Goal: Task Accomplishment & Management: Manage account settings

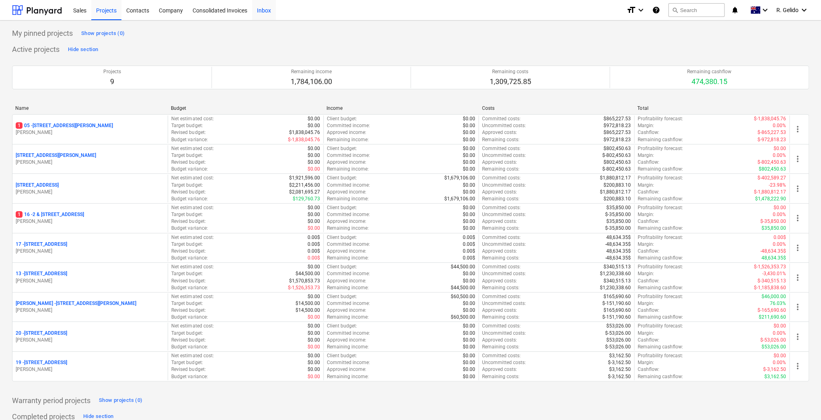
click at [263, 11] on div "Inbox" at bounding box center [264, 10] width 24 height 21
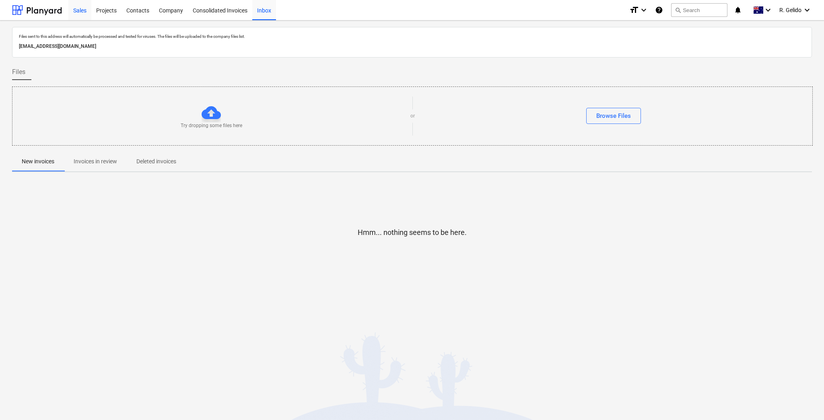
click at [78, 5] on div "Sales" at bounding box center [79, 10] width 23 height 21
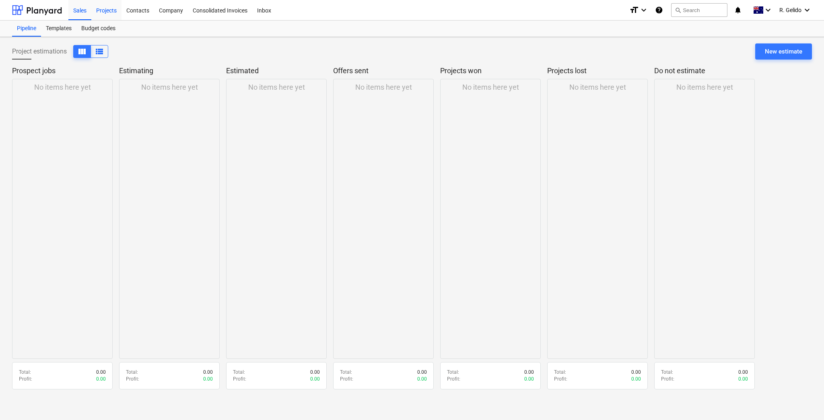
click at [114, 10] on div "Projects" at bounding box center [106, 10] width 30 height 21
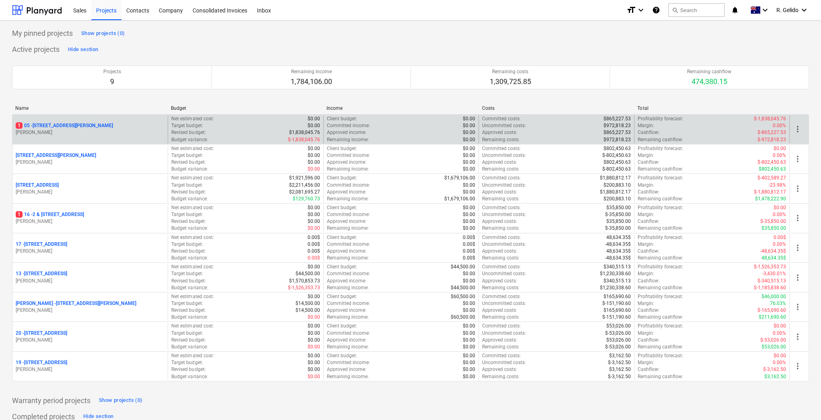
click at [64, 124] on p "[STREET_ADDRESS][PERSON_NAME]" at bounding box center [64, 125] width 97 height 7
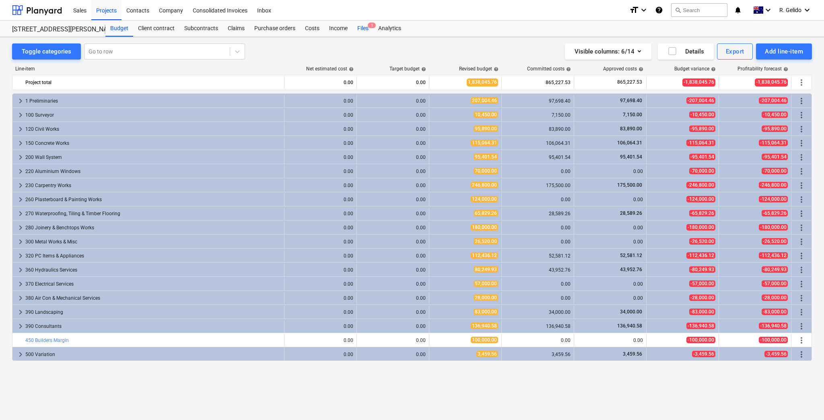
click at [363, 29] on div "Files 1" at bounding box center [362, 29] width 21 height 16
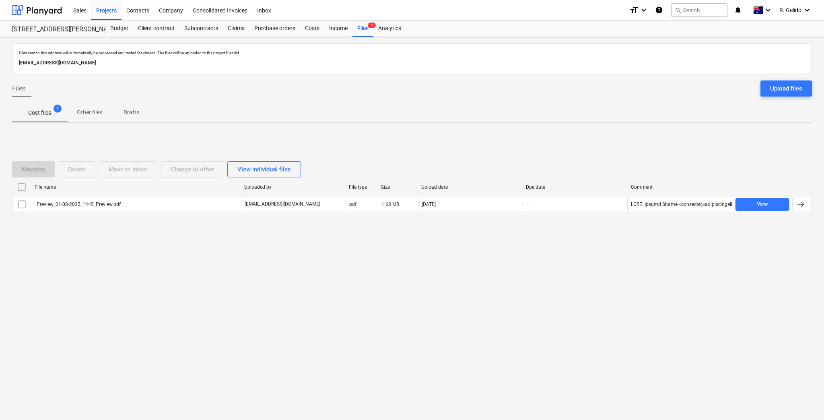
click at [177, 268] on div "Files sent to this address will automatically be processed and tested for virus…" at bounding box center [412, 228] width 824 height 383
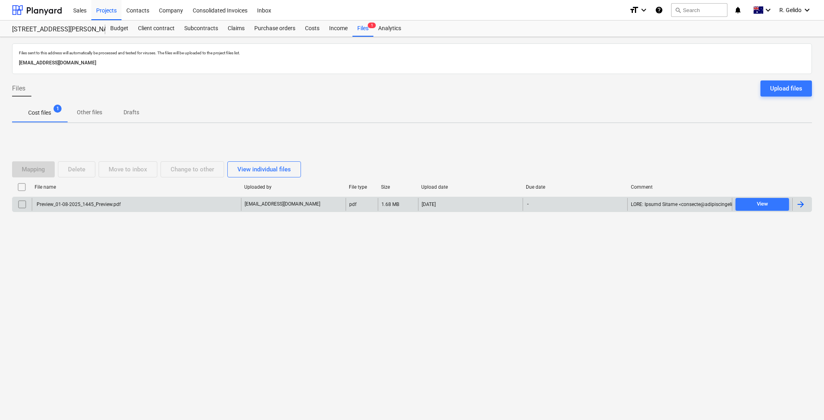
click at [163, 204] on div "Preview_01-08-2025_1445_Preview.pdf" at bounding box center [136, 204] width 209 height 13
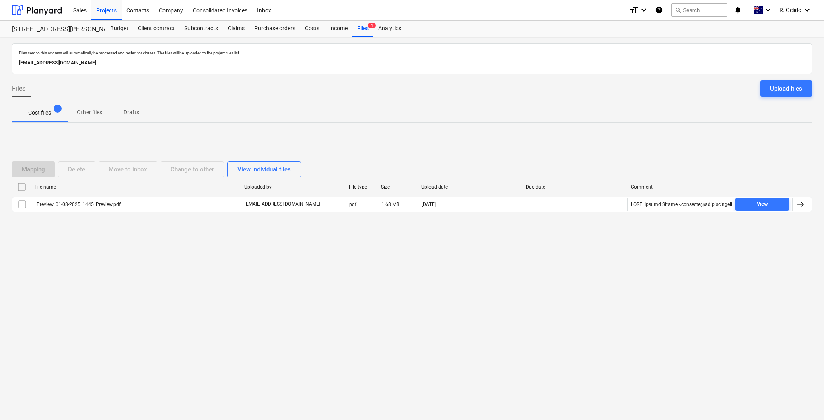
click at [363, 295] on div "Files sent to this address will automatically be processed and tested for virus…" at bounding box center [412, 228] width 824 height 383
click at [106, 11] on div "Projects" at bounding box center [106, 10] width 30 height 21
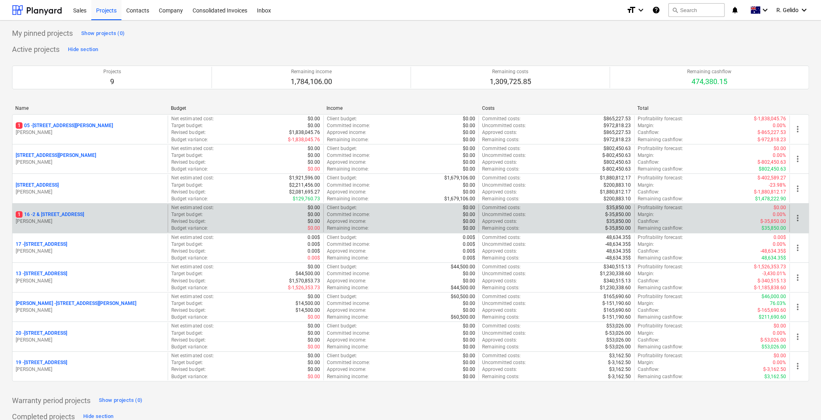
click at [82, 216] on p "1 16 - 2 & [STREET_ADDRESS]" at bounding box center [50, 214] width 68 height 7
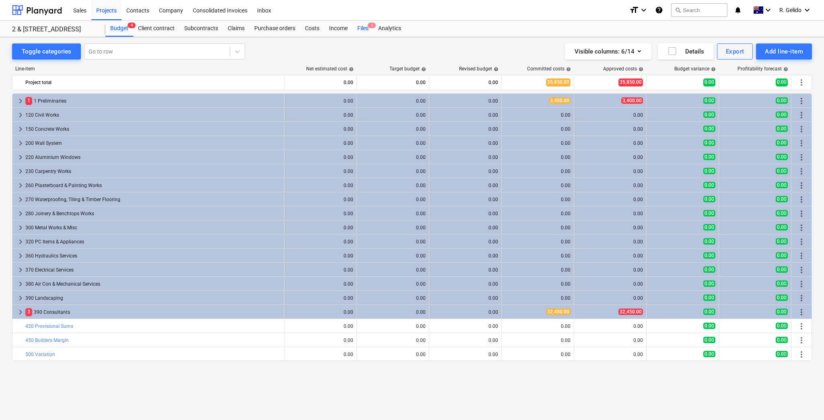
click at [364, 27] on div "Files 1" at bounding box center [362, 29] width 21 height 16
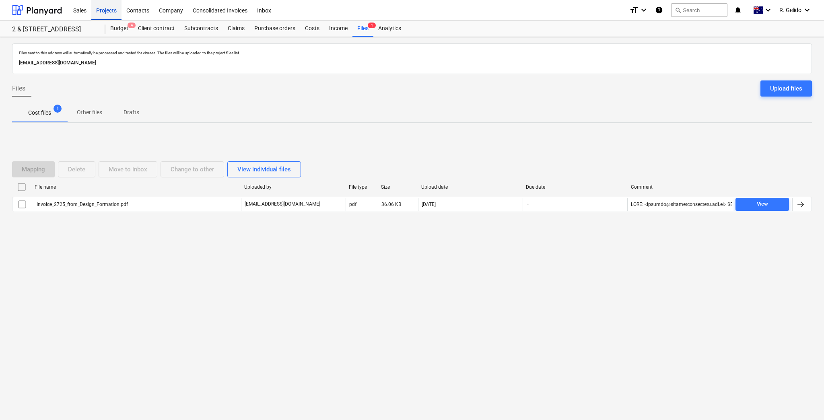
click at [105, 10] on div "Projects" at bounding box center [106, 10] width 30 height 21
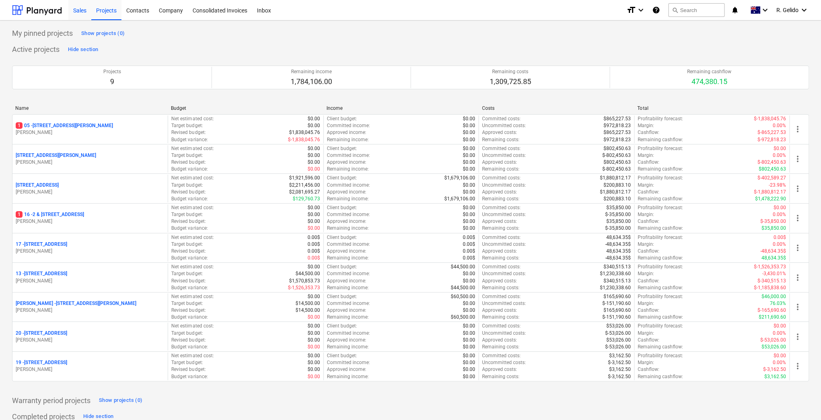
click at [76, 10] on div "Sales" at bounding box center [79, 10] width 23 height 21
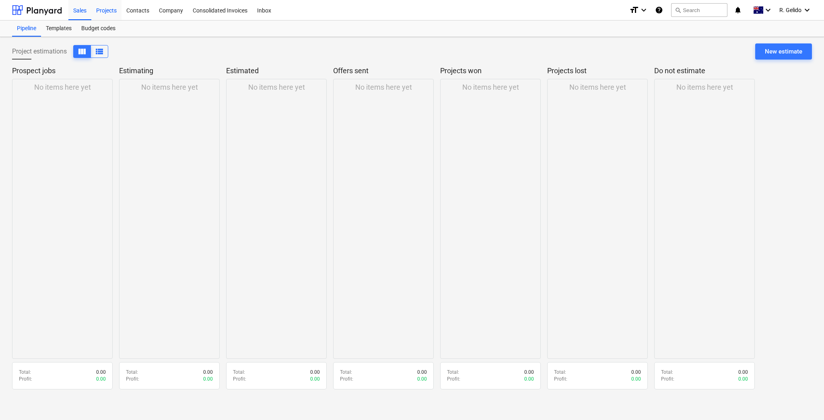
click at [98, 10] on div "Projects" at bounding box center [106, 10] width 30 height 21
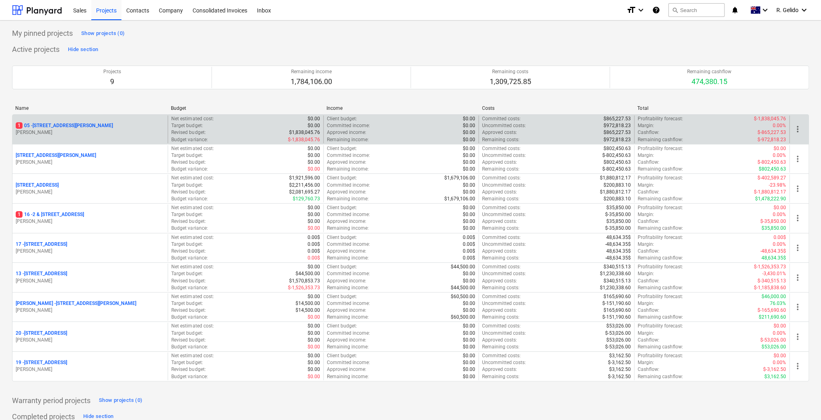
click at [47, 121] on div "[STREET_ADDRESS][PERSON_NAME][PERSON_NAME]" at bounding box center [89, 129] width 155 height 28
click at [50, 125] on p "[STREET_ADDRESS][PERSON_NAME]" at bounding box center [64, 125] width 97 height 7
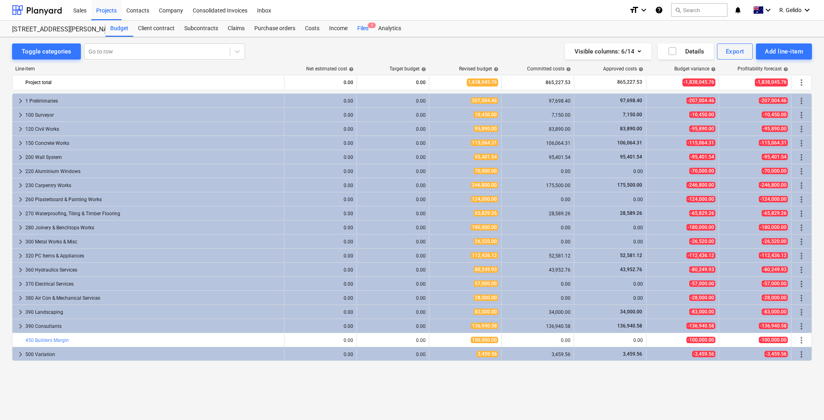
click at [365, 26] on div "Files 1" at bounding box center [362, 29] width 21 height 16
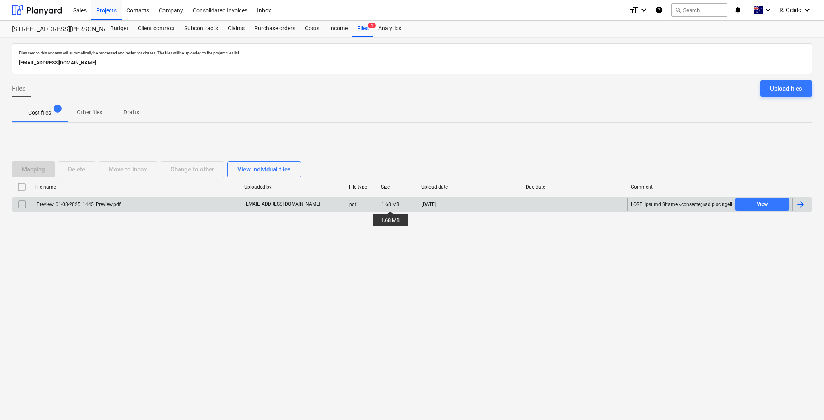
click at [391, 204] on div "1.68 MB" at bounding box center [390, 205] width 18 height 6
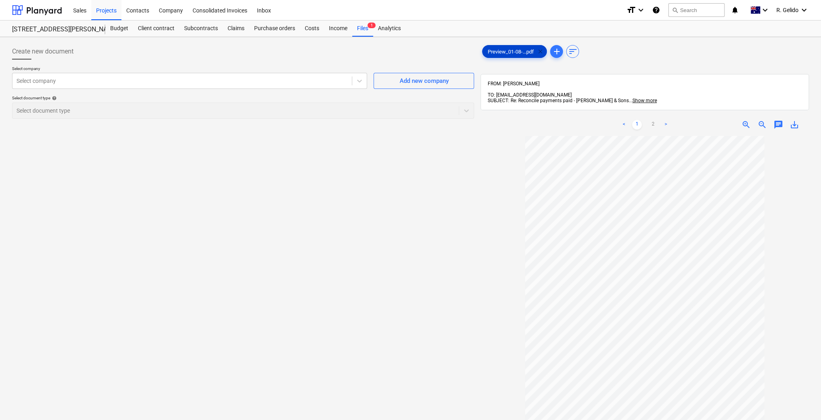
click at [539, 50] on span "clear" at bounding box center [540, 52] width 10 height 10
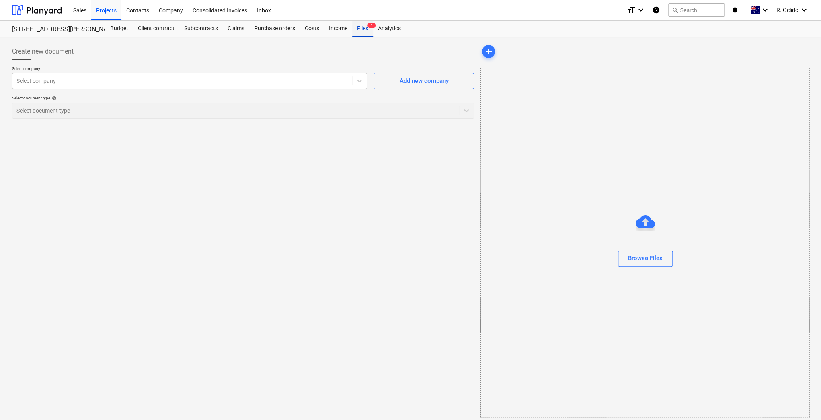
click at [362, 29] on div "Files 1" at bounding box center [362, 29] width 21 height 16
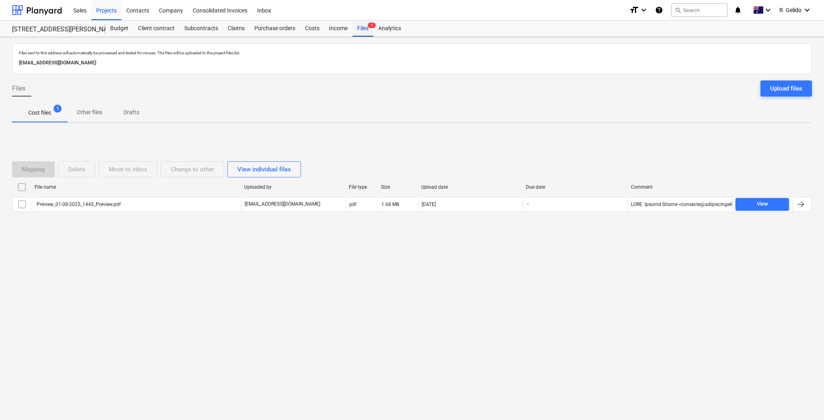
click at [362, 29] on div "Files 1" at bounding box center [362, 29] width 21 height 16
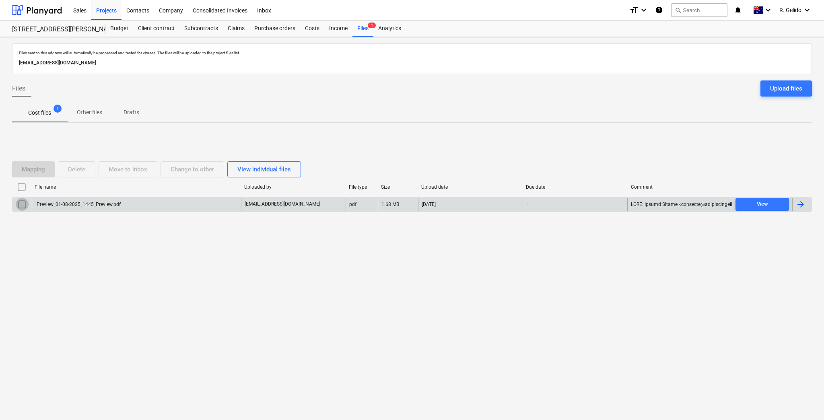
click at [18, 208] on input "checkbox" at bounding box center [22, 204] width 13 height 13
click at [74, 168] on div "Delete" at bounding box center [76, 169] width 17 height 10
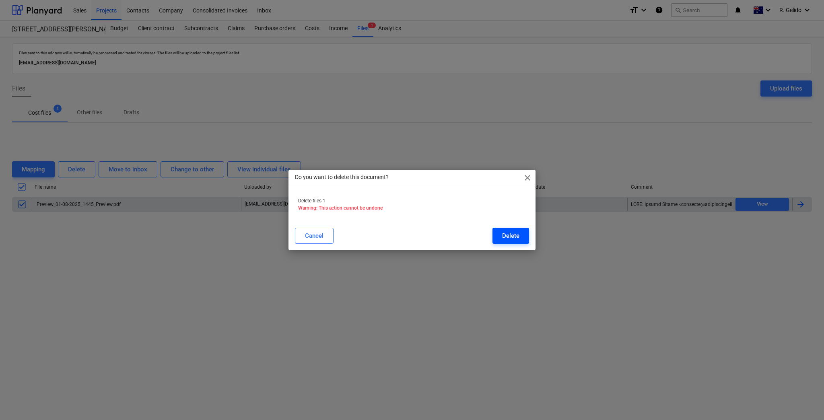
click at [500, 235] on button "Delete" at bounding box center [510, 236] width 37 height 16
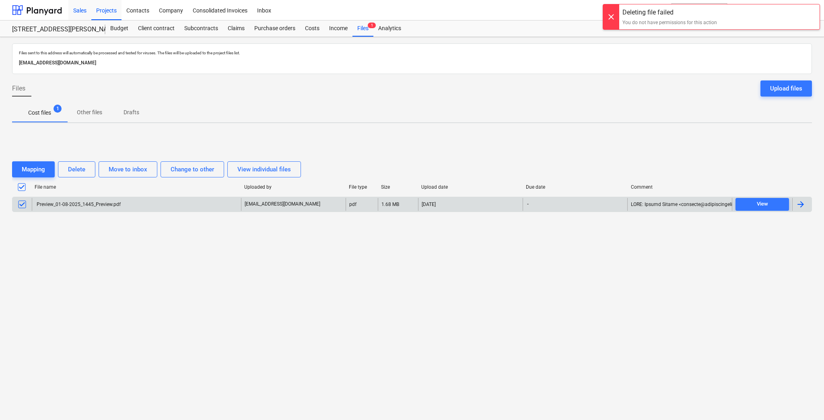
click at [79, 8] on div "Sales" at bounding box center [79, 10] width 23 height 21
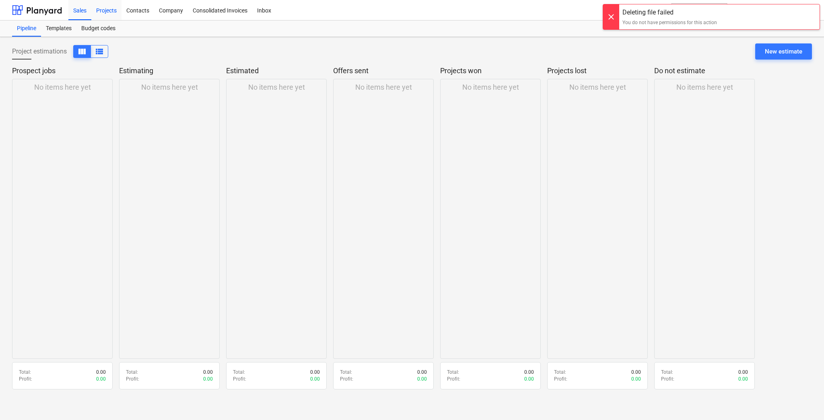
click at [107, 10] on div "Projects" at bounding box center [106, 10] width 30 height 21
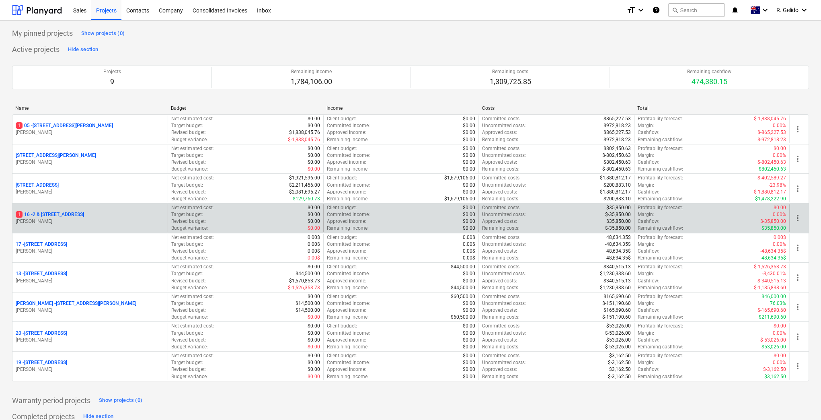
click at [60, 213] on p "1 16 - 2 & [STREET_ADDRESS]" at bounding box center [50, 214] width 68 height 7
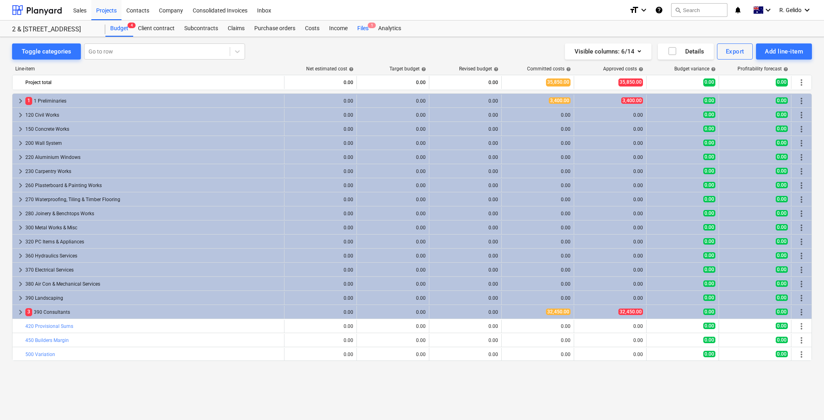
click at [361, 27] on div "Files 1" at bounding box center [362, 29] width 21 height 16
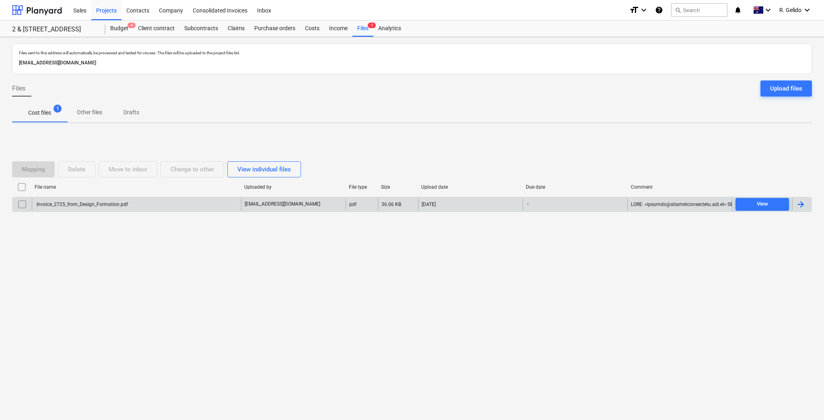
click at [319, 203] on p "[EMAIL_ADDRESS][DOMAIN_NAME]" at bounding box center [283, 204] width 76 height 7
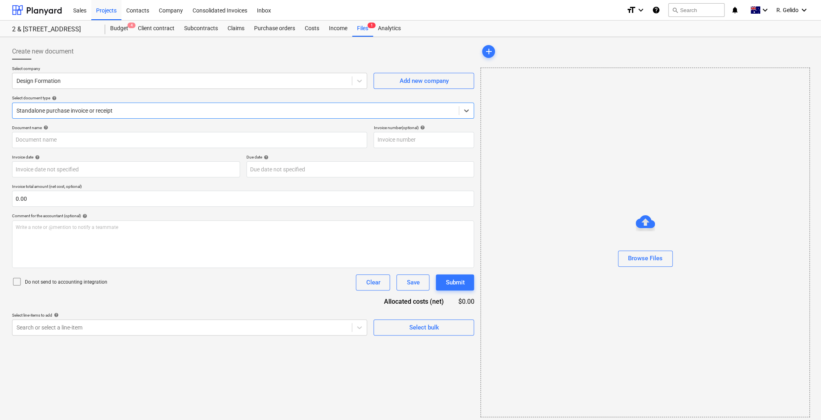
type input "Invoice_2725_from_Design_Formation.pdf"
